Goal: Task Accomplishment & Management: Use online tool/utility

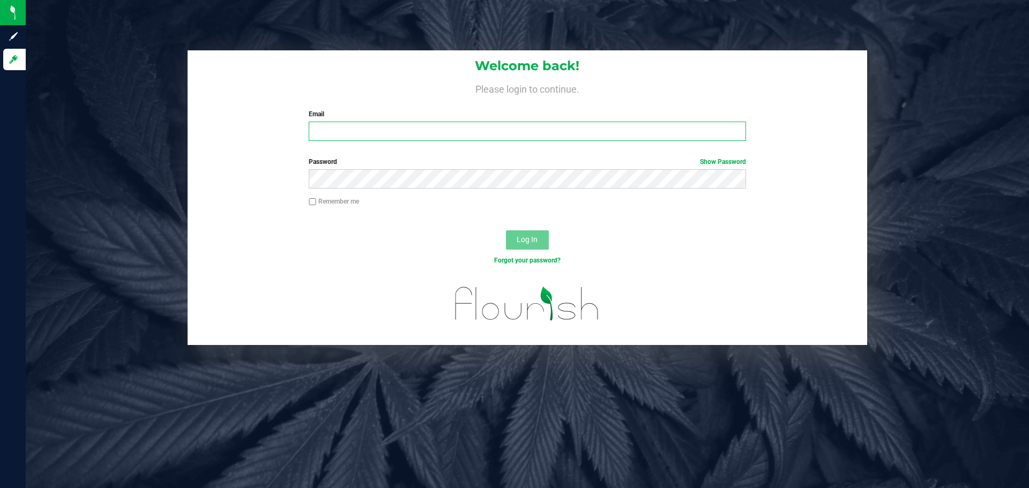
click at [375, 126] on input "Email" at bounding box center [527, 131] width 437 height 19
type input "[EMAIL_ADDRESS][DOMAIN_NAME]"
click at [506, 230] on button "Log In" at bounding box center [527, 239] width 43 height 19
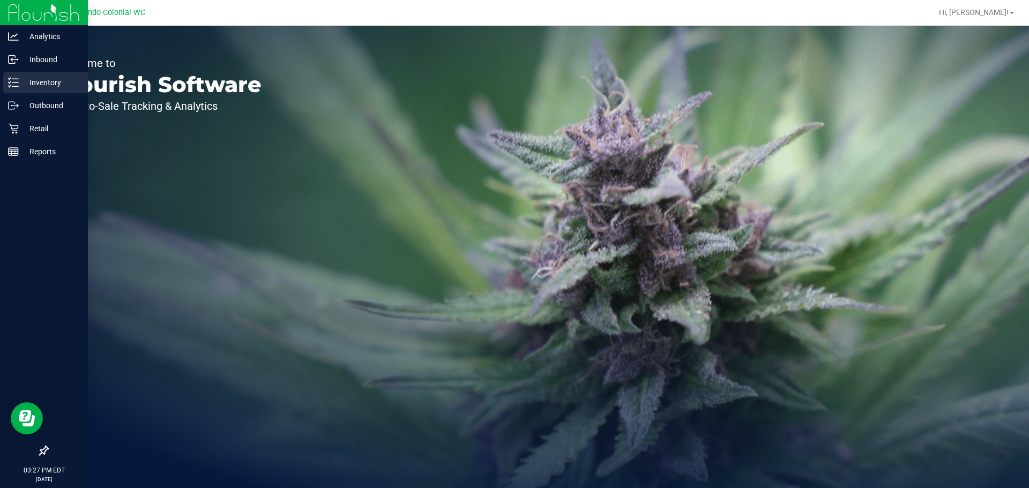
click at [31, 87] on p "Inventory" at bounding box center [51, 82] width 64 height 13
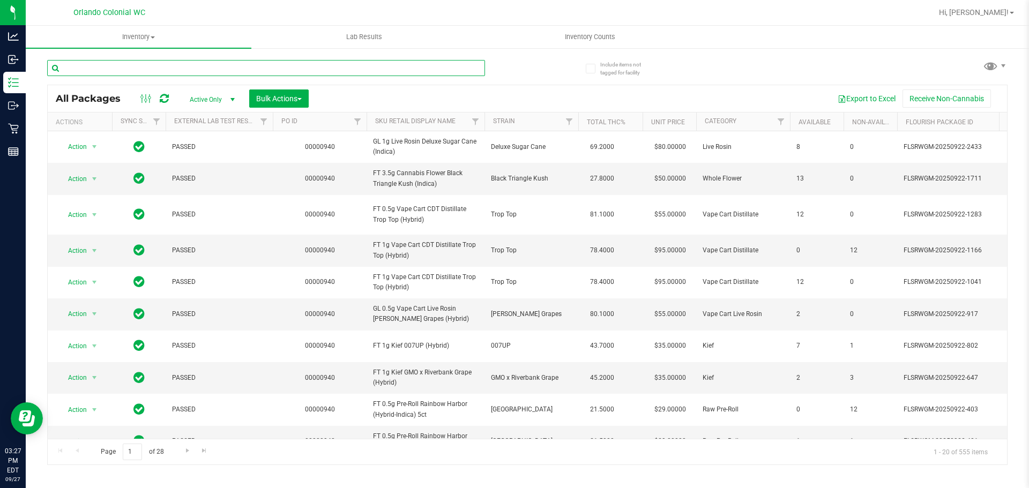
click at [195, 66] on input "text" at bounding box center [266, 68] width 438 height 16
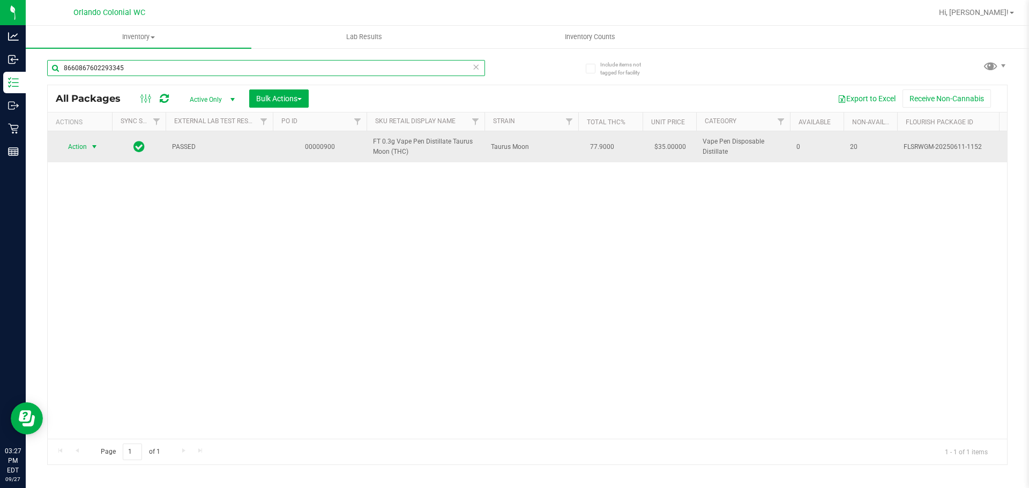
type input "8660867602293345"
click at [69, 146] on span "Action" at bounding box center [72, 146] width 29 height 15
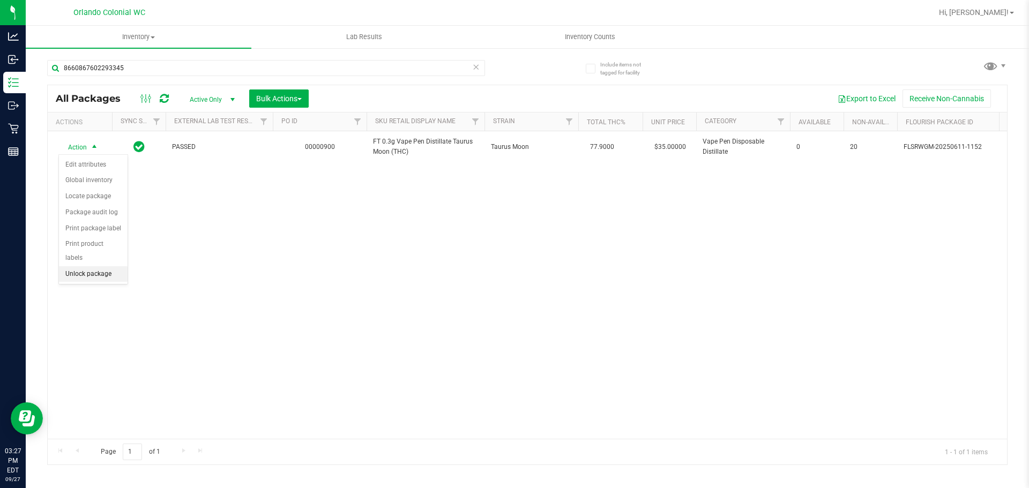
click at [97, 266] on li "Unlock package" at bounding box center [93, 274] width 69 height 16
